Goal: Navigation & Orientation: Go to known website

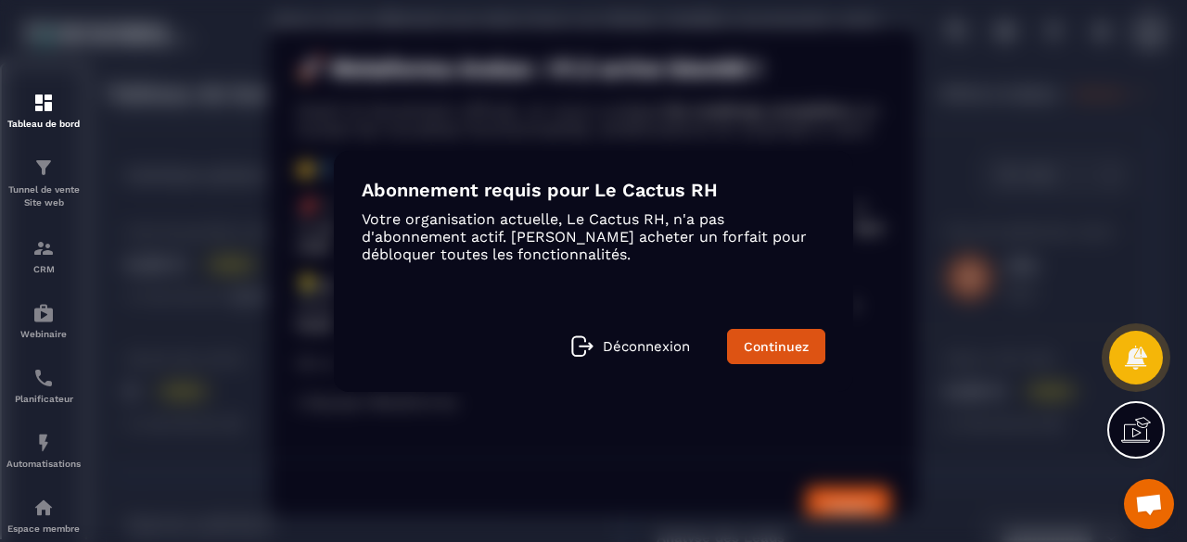
click at [956, 197] on div "Modal window" at bounding box center [593, 271] width 1187 height 542
click at [542, 176] on div "Abonnement requis pour Le Cactus RH Votre organisation actuelle, Le Cactus RH, …" at bounding box center [593, 271] width 519 height 241
click at [442, 114] on div "Modal window" at bounding box center [593, 271] width 1187 height 542
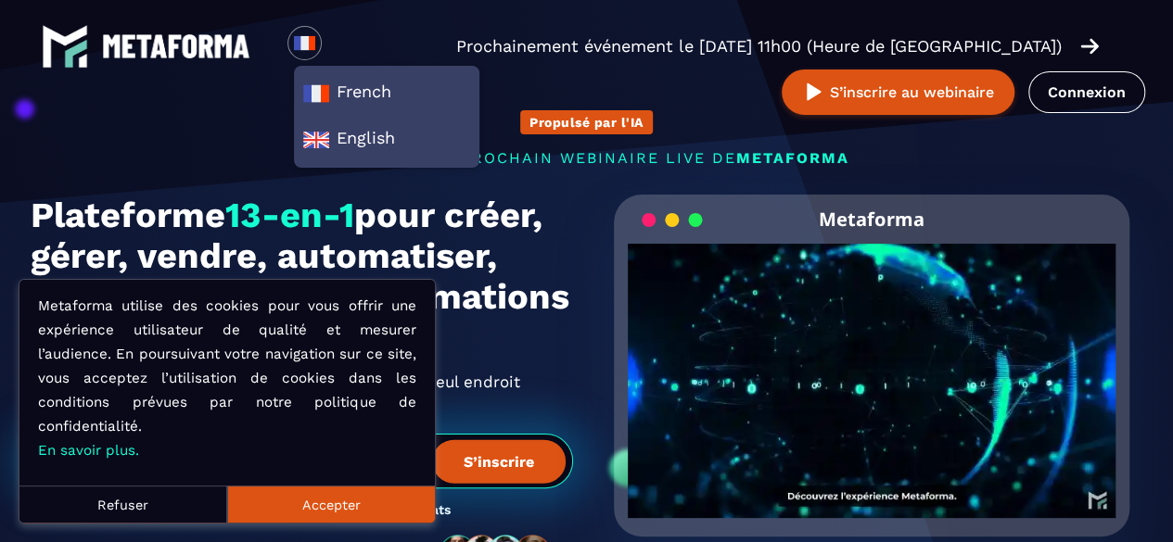
click at [350, 509] on button "Accepter" at bounding box center [331, 504] width 208 height 37
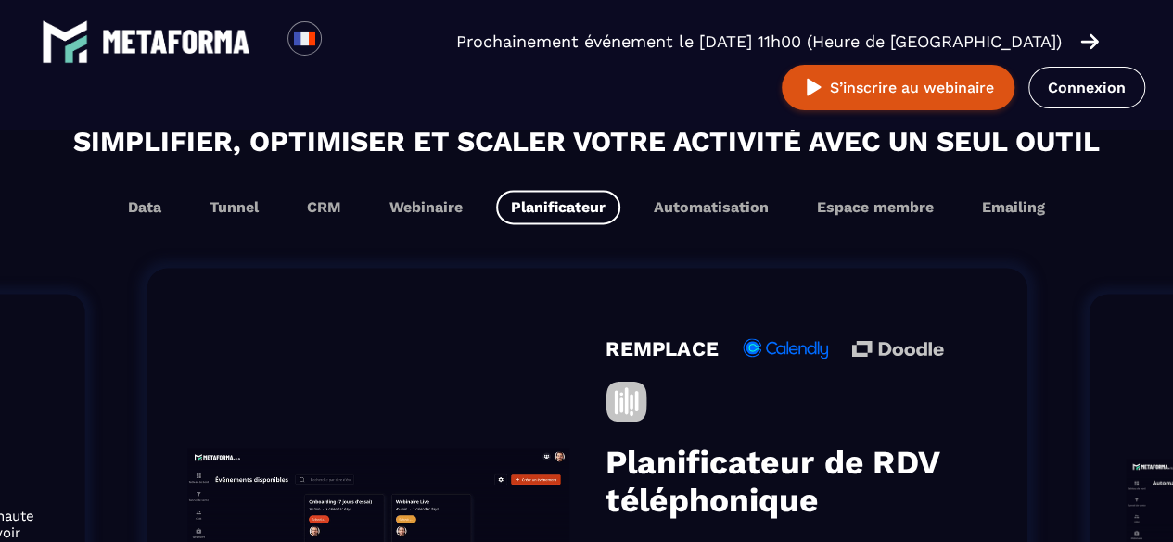
scroll to position [1133, 0]
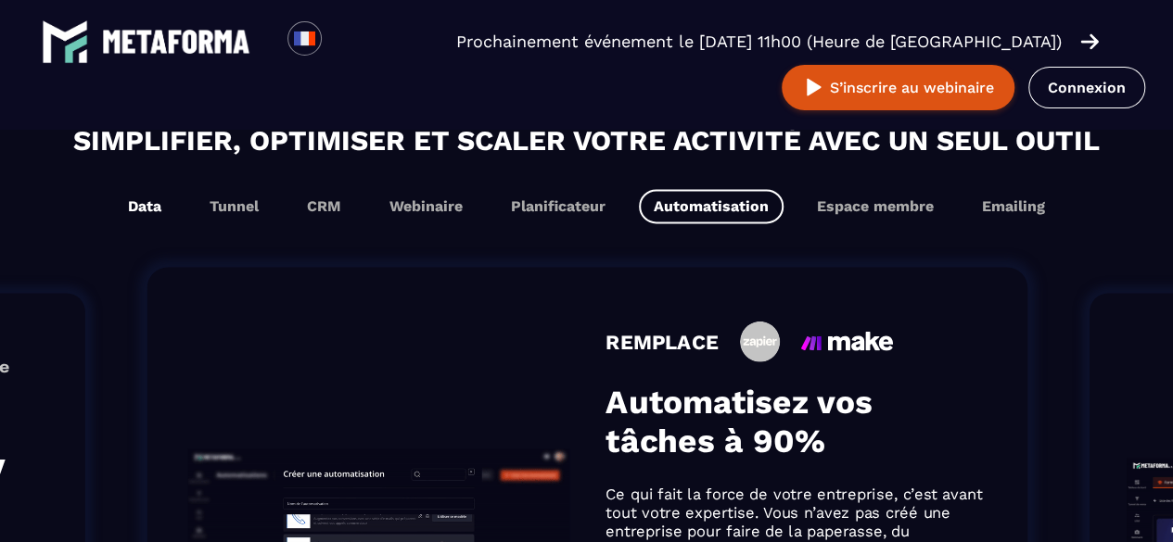
click at [156, 214] on button "Data" at bounding box center [144, 206] width 63 height 34
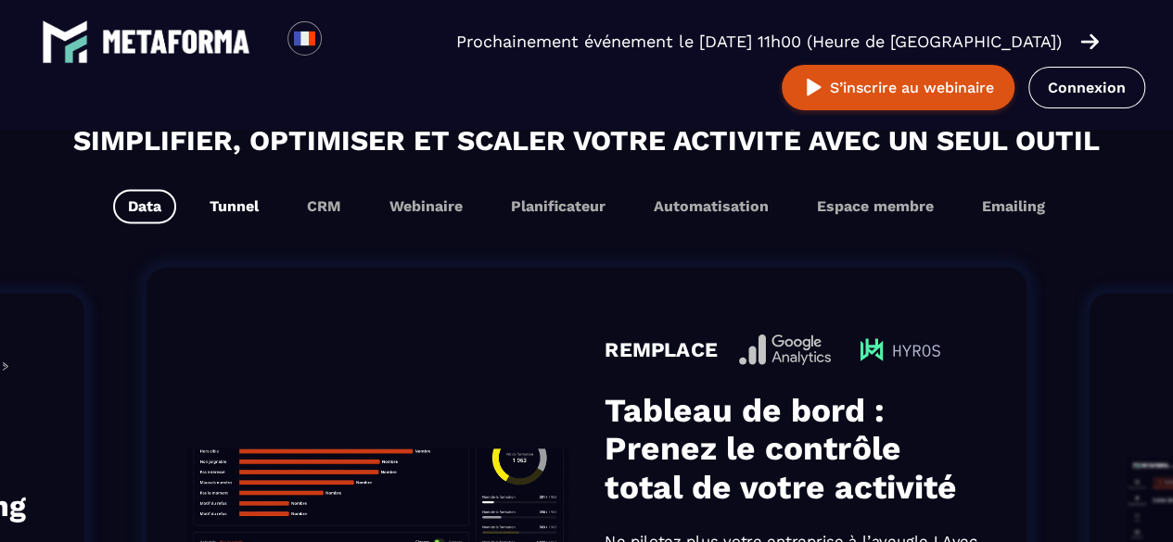
click at [221, 218] on button "Tunnel" at bounding box center [234, 206] width 79 height 34
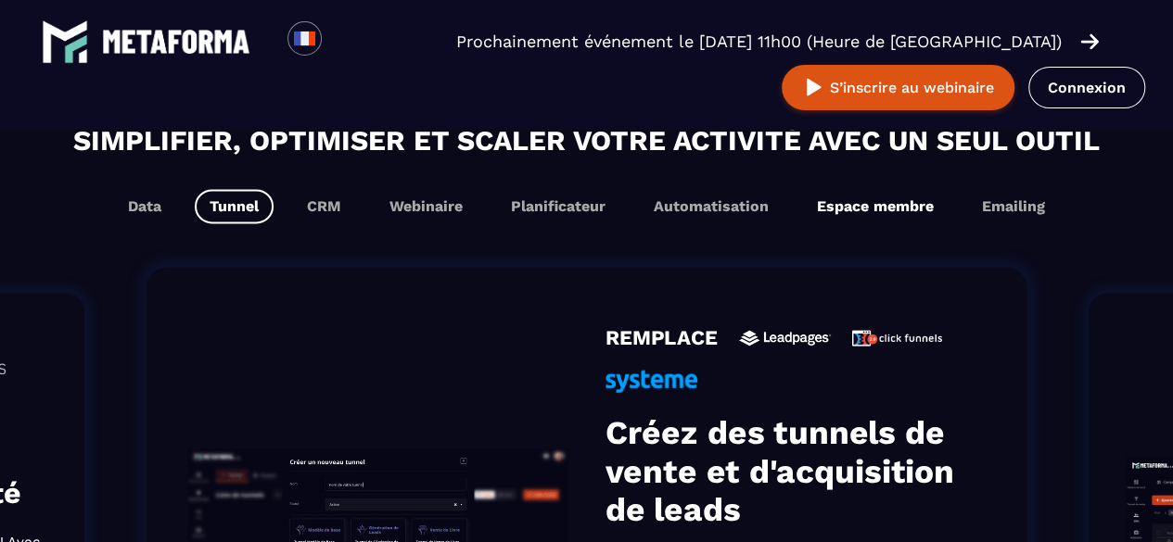
scroll to position [1163, 0]
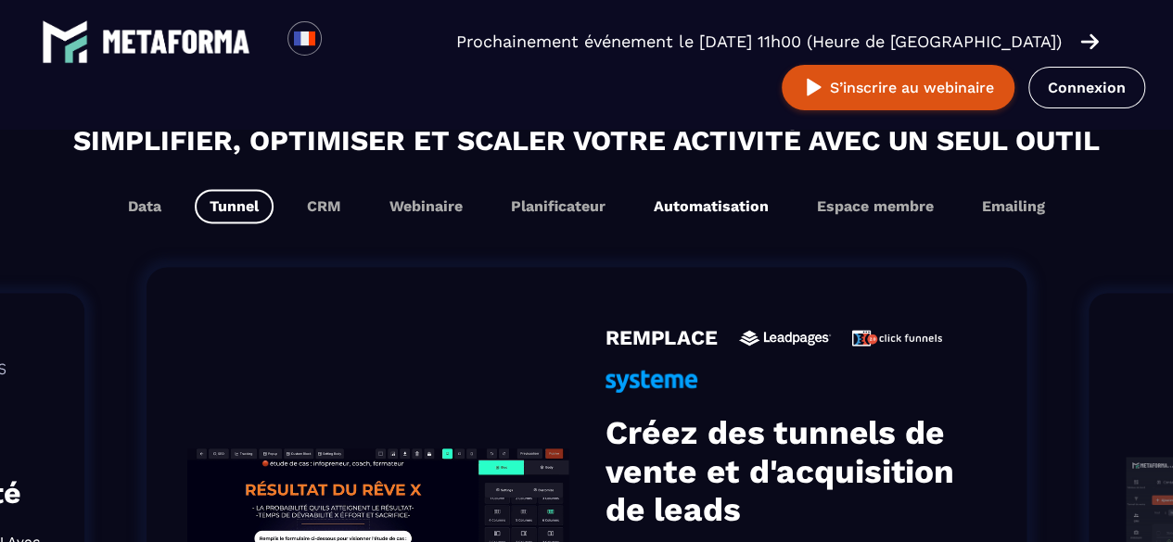
click at [768, 222] on button "Automatisation" at bounding box center [711, 206] width 145 height 34
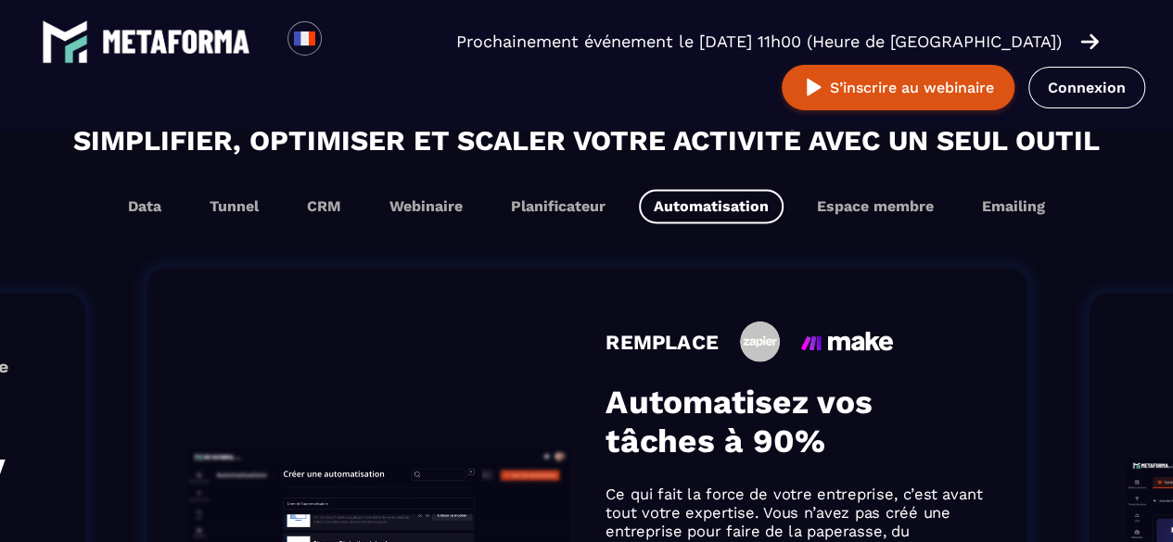
click at [768, 222] on button "Automatisation" at bounding box center [711, 206] width 145 height 34
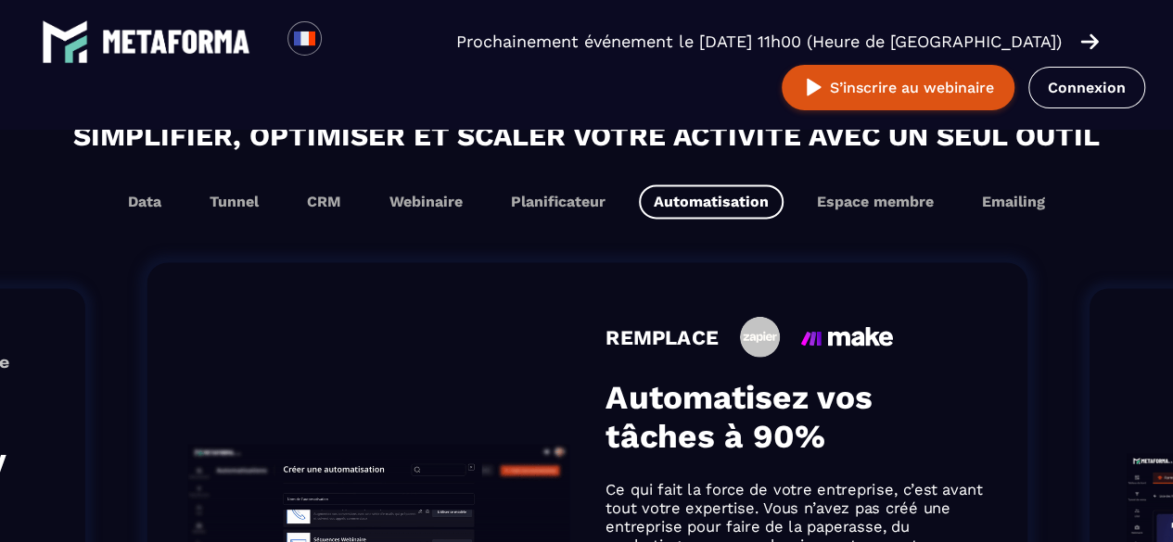
scroll to position [1137, 0]
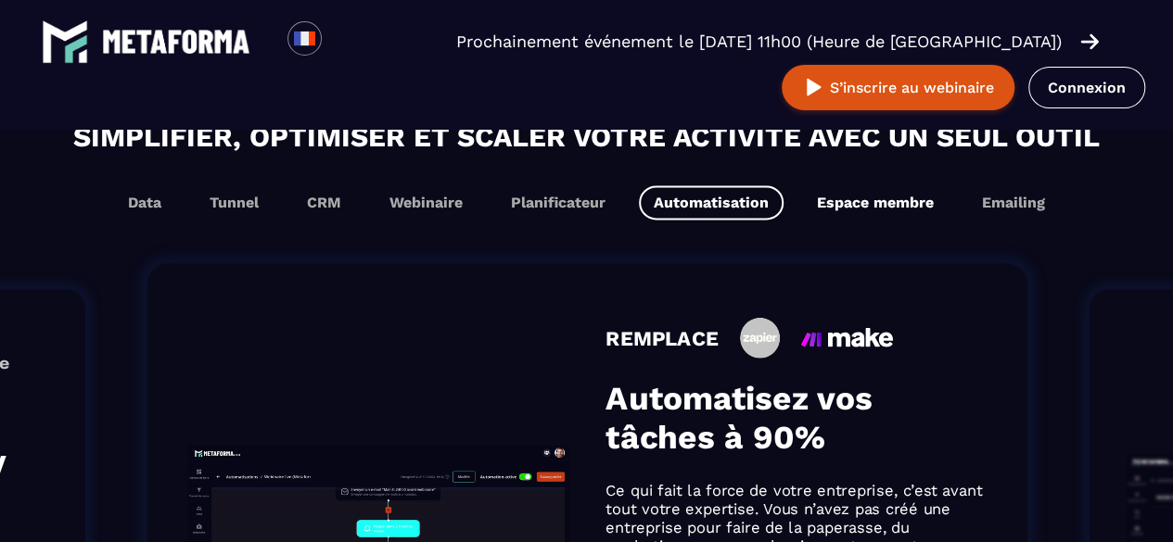
click at [864, 217] on button "Espace membre" at bounding box center [875, 202] width 146 height 34
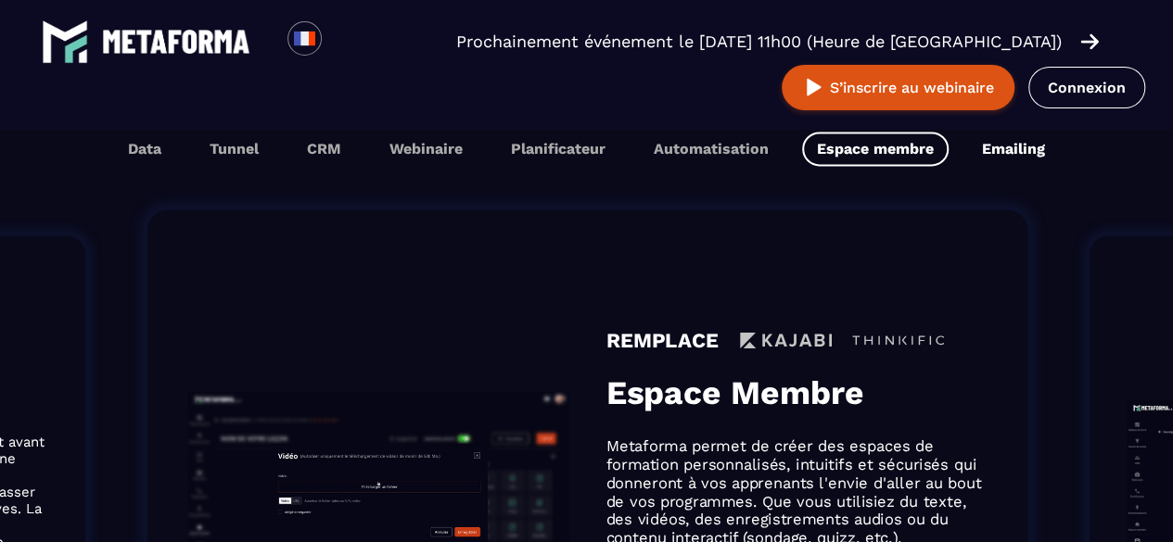
scroll to position [1189, 0]
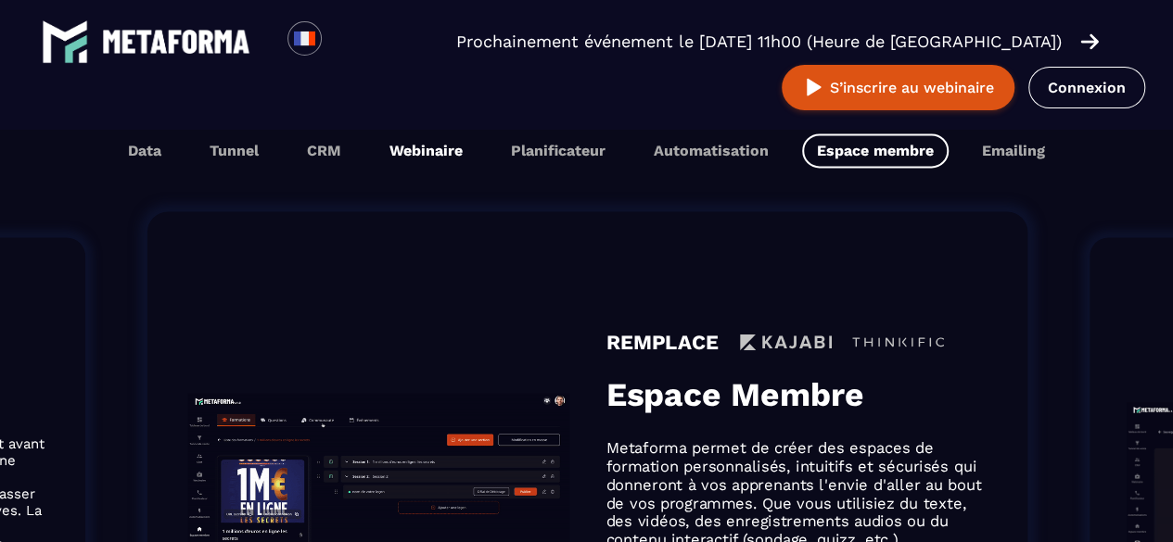
click at [436, 168] on button "Webinaire" at bounding box center [426, 151] width 103 height 34
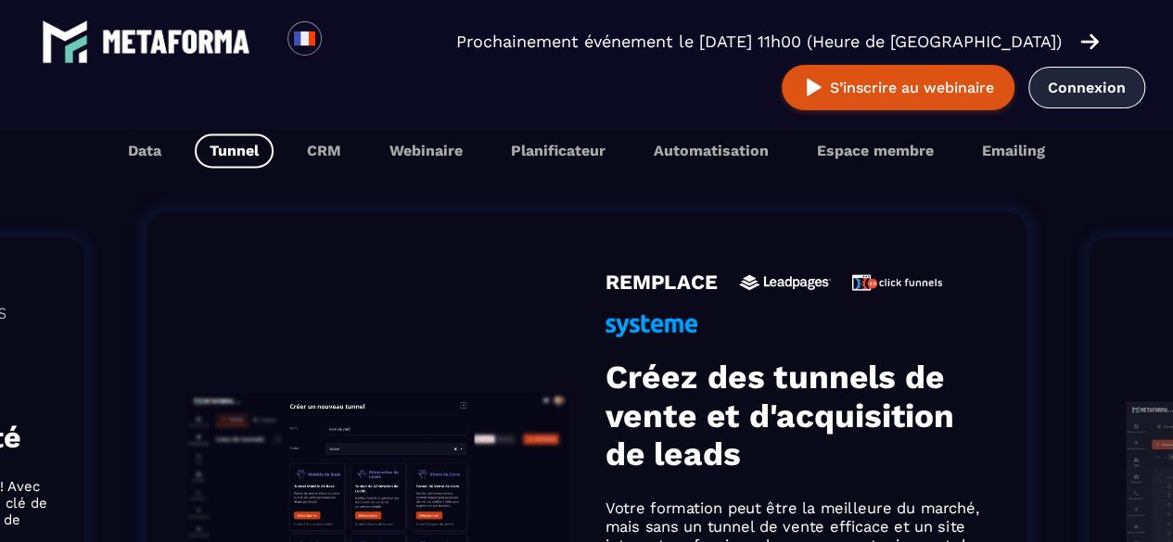
click at [1046, 76] on link "Connexion" at bounding box center [1086, 88] width 117 height 42
